Goal: Information Seeking & Learning: Learn about a topic

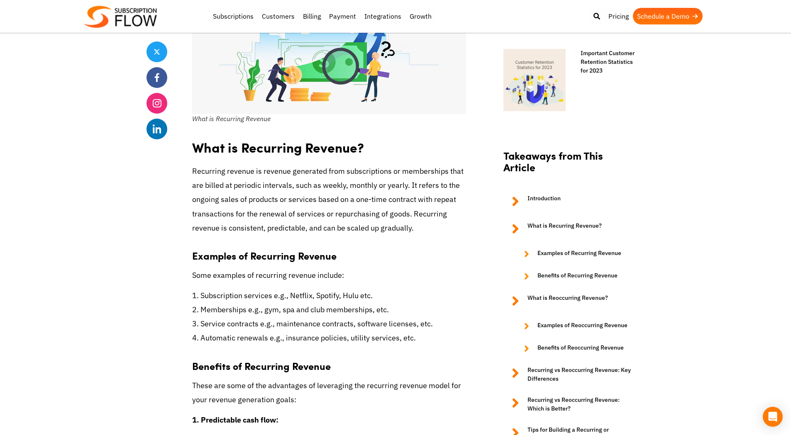
scroll to position [685, 0]
drag, startPoint x: 262, startPoint y: 235, endPoint x: 435, endPoint y: 342, distance: 203.7
drag, startPoint x: 435, startPoint y: 342, endPoint x: 293, endPoint y: 214, distance: 191.4
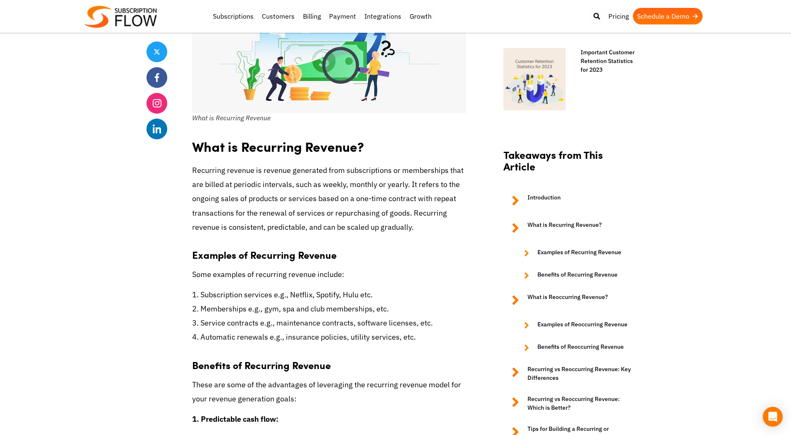
click at [293, 214] on p "Recurring revenue is revenue generated from subscriptions or memberships that a…" at bounding box center [329, 199] width 274 height 71
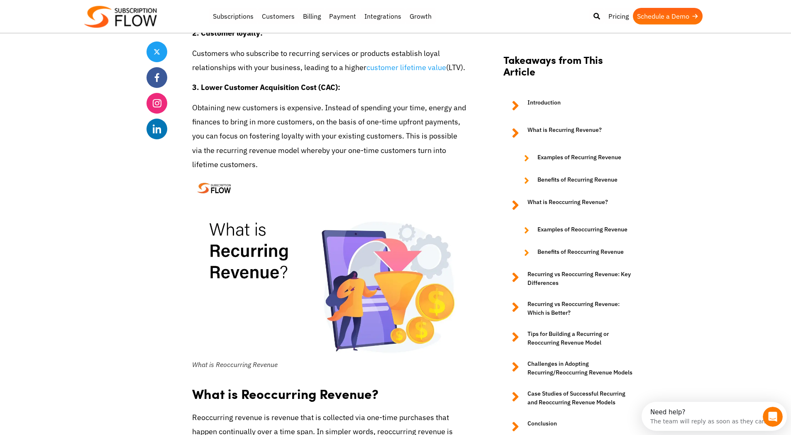
scroll to position [1605, 0]
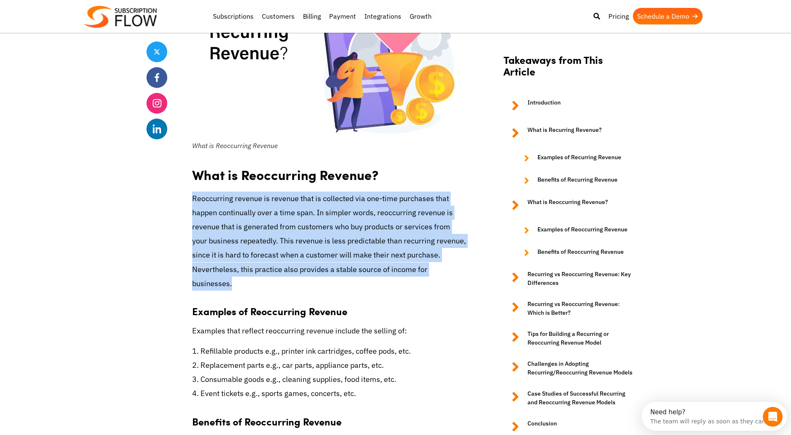
drag, startPoint x: 193, startPoint y: 191, endPoint x: 450, endPoint y: 271, distance: 268.7
click at [450, 271] on p "Reoccurring revenue is revenue that is collected via one-time purchases that ha…" at bounding box center [329, 241] width 274 height 99
drag, startPoint x: 450, startPoint y: 271, endPoint x: 227, endPoint y: 200, distance: 234.1
click at [227, 200] on p "Reoccurring revenue is revenue that is collected via one-time purchases that ha…" at bounding box center [329, 241] width 274 height 99
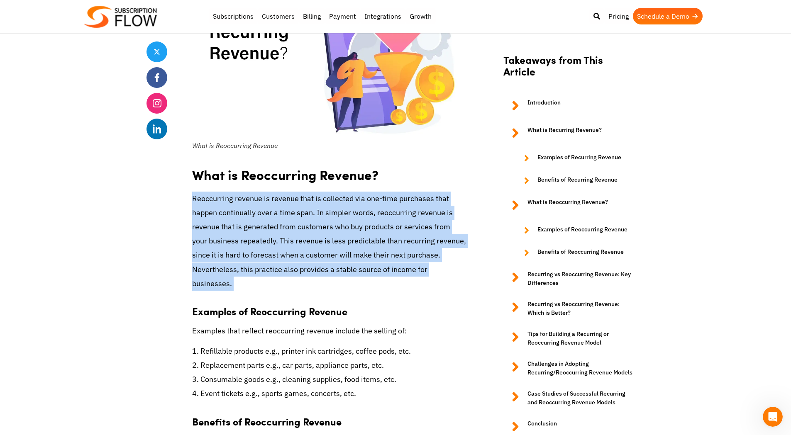
click at [227, 200] on p "Reoccurring revenue is revenue that is collected via one-time purchases that ha…" at bounding box center [329, 241] width 274 height 99
drag, startPoint x: 210, startPoint y: 200, endPoint x: 436, endPoint y: 288, distance: 242.4
click at [436, 297] on h3 "Examples of Reoccurring Revenue" at bounding box center [329, 307] width 274 height 21
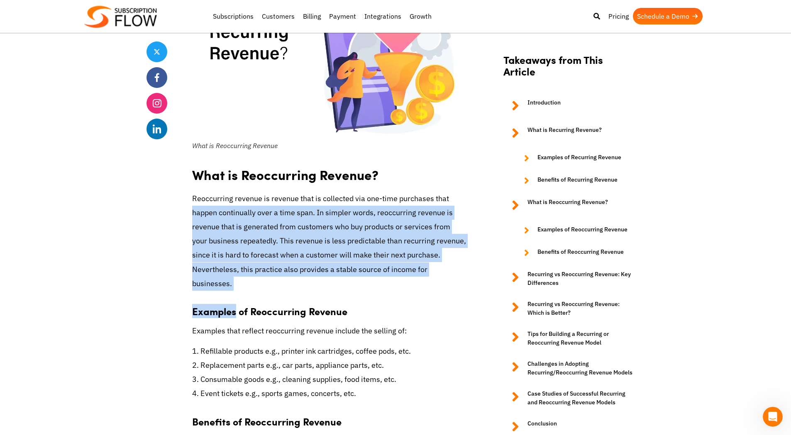
drag, startPoint x: 366, startPoint y: 262, endPoint x: 208, endPoint y: 207, distance: 166.7
click at [207, 207] on p "Reoccurring revenue is revenue that is collected via one-time purchases that ha…" at bounding box center [329, 241] width 274 height 99
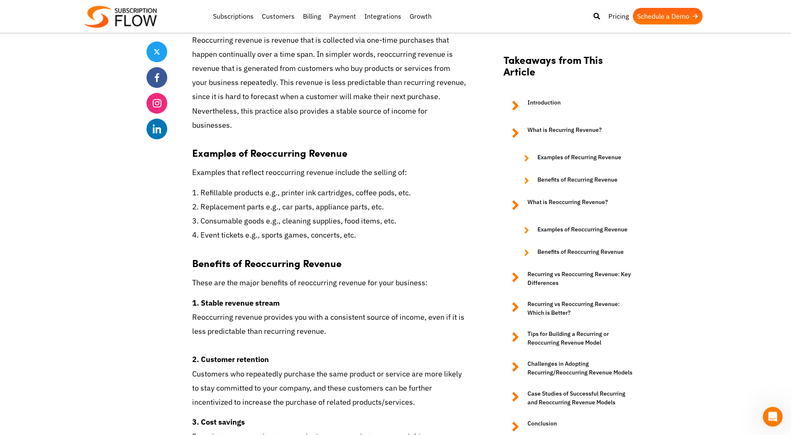
scroll to position [1793, 0]
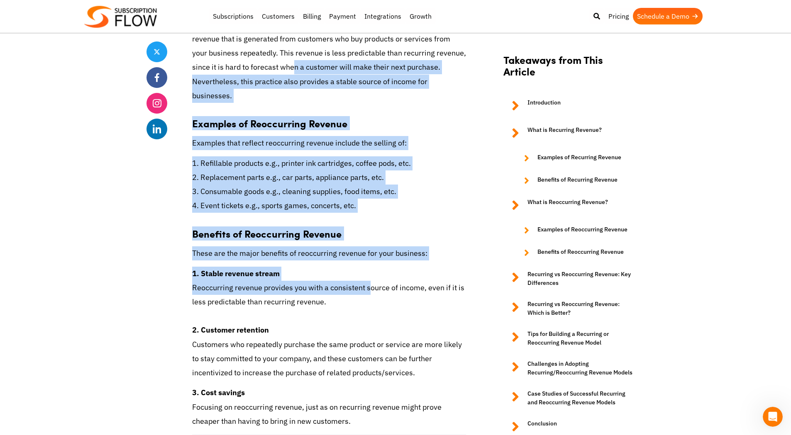
drag, startPoint x: 272, startPoint y: 71, endPoint x: 365, endPoint y: 277, distance: 226.1
click at [365, 277] on div "The key to unlocking scalability for any business is to tap into some kind of r…" at bounding box center [329, 391] width 274 height 3660
click at [365, 277] on p "1. Stable revenue stream Reoccurring revenue provides you with a consistent sou…" at bounding box center [329, 324] width 274 height 114
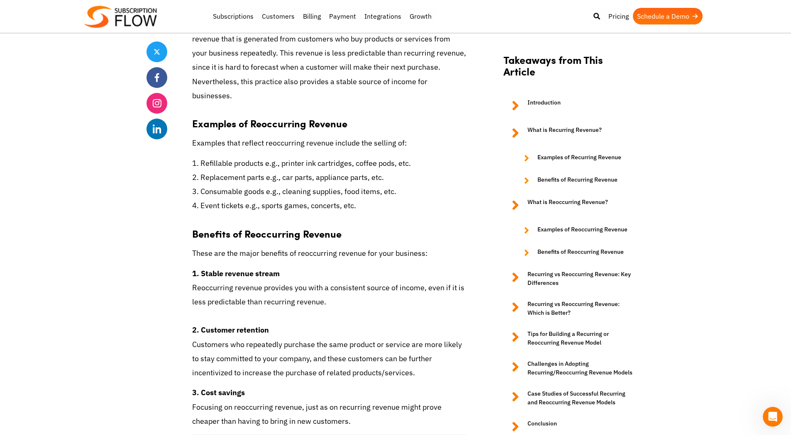
drag, startPoint x: 361, startPoint y: 287, endPoint x: 256, endPoint y: 74, distance: 237.5
click at [256, 75] on div "The key to unlocking scalability for any business is to tap into some kind of r…" at bounding box center [329, 391] width 274 height 3660
click at [256, 74] on p "Reoccurring revenue is revenue that is collected via one-time purchases that ha…" at bounding box center [329, 53] width 274 height 99
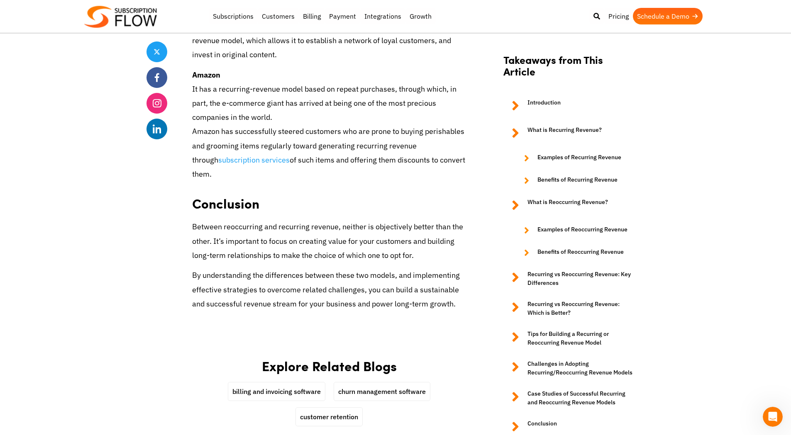
scroll to position [3704, 0]
